Goal: Check status: Check status

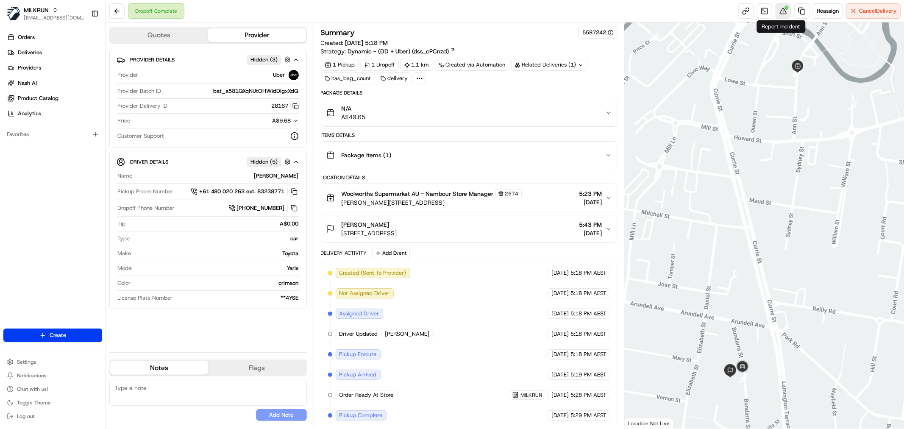
click at [781, 17] on button at bounding box center [782, 10] width 15 height 15
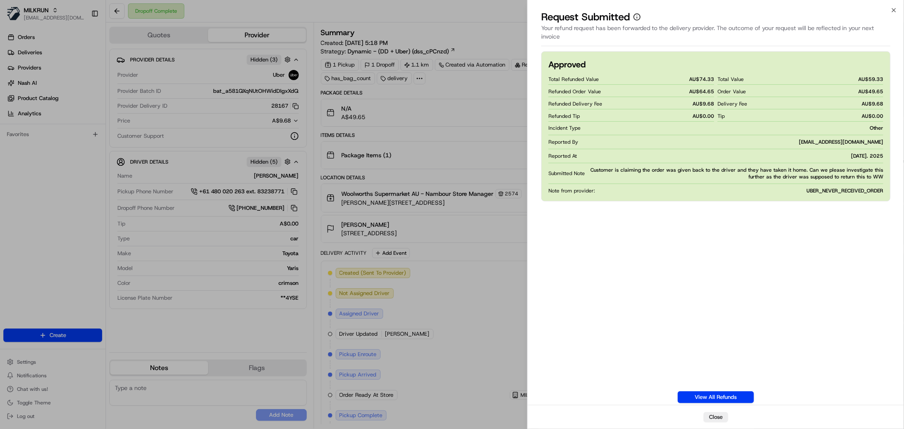
click at [727, 229] on div "Approved Total Refunded Value AU$ 74.33 Refunded Order Value AU$ 64.65 Refunded…" at bounding box center [715, 227] width 349 height 352
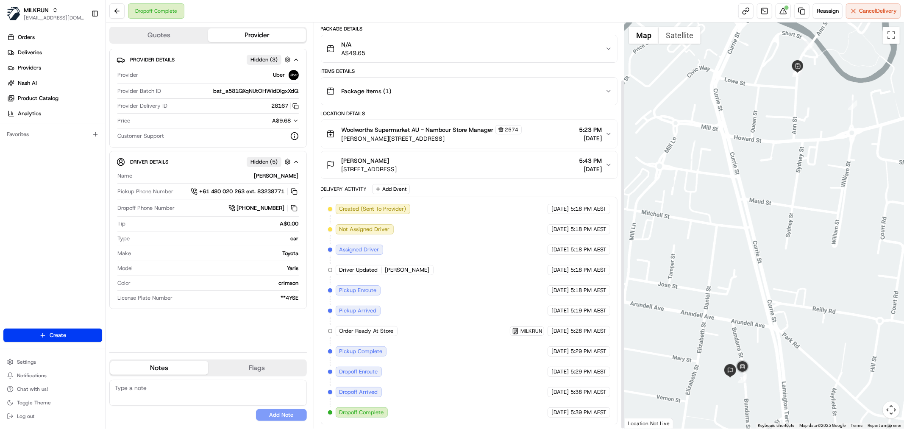
scroll to position [66, 0]
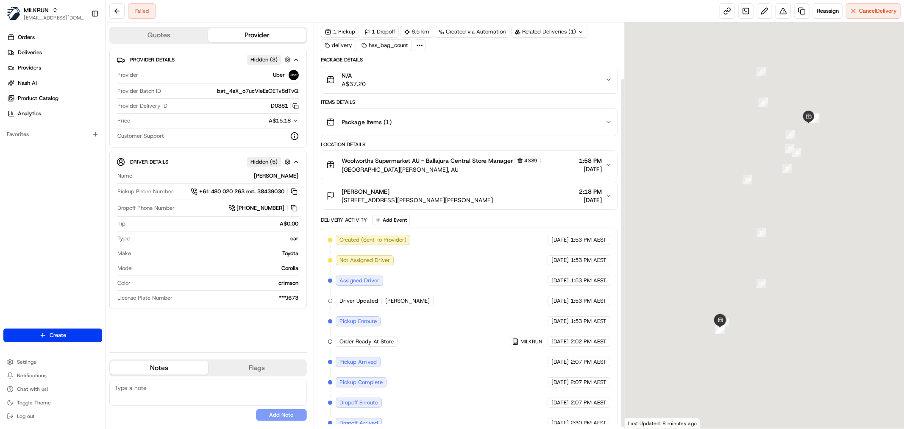
scroll to position [66, 0]
